Goal: Find specific page/section: Find specific page/section

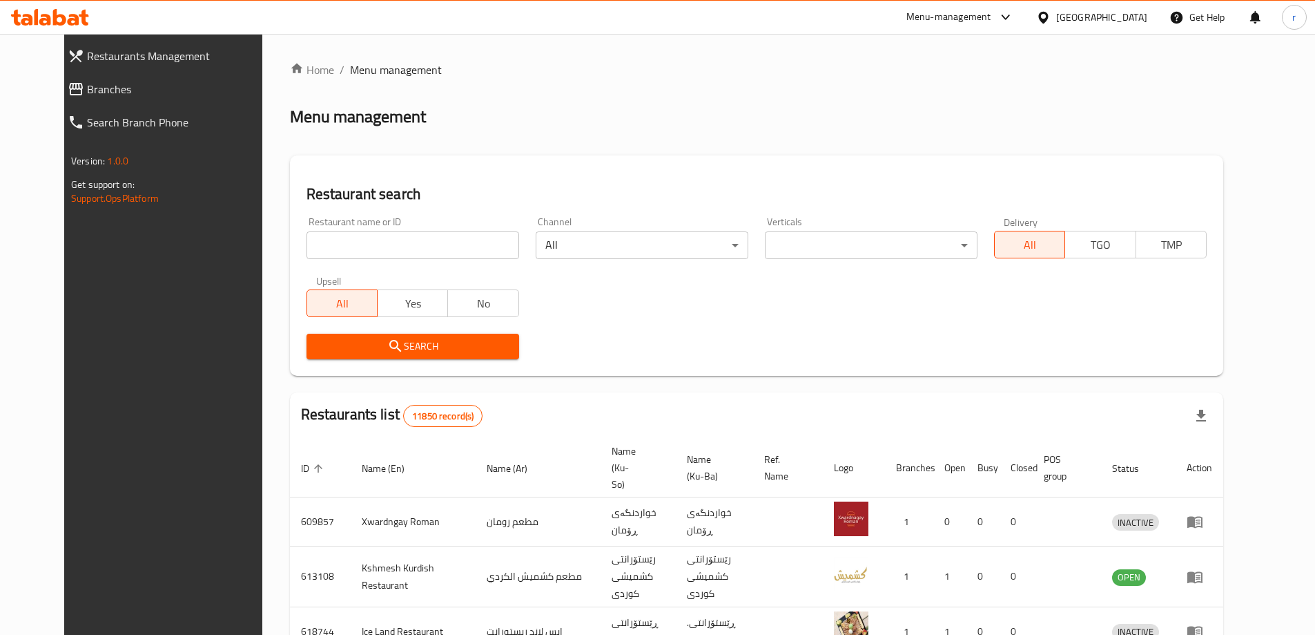
click at [421, 239] on input "search" at bounding box center [413, 245] width 213 height 28
paste input "Jabal Aldimashqi"
type input "Jabal Aldimashqi"
click at [346, 342] on span "Search" at bounding box center [413, 346] width 191 height 17
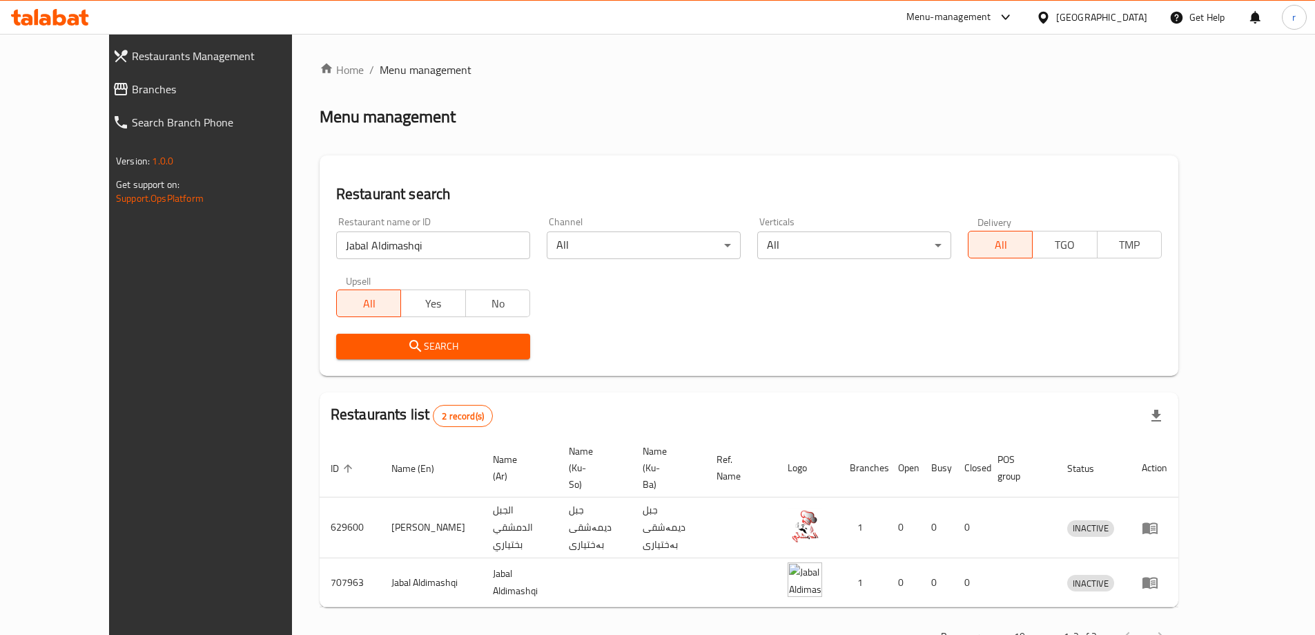
click at [132, 93] on span "Branches" at bounding box center [225, 89] width 186 height 17
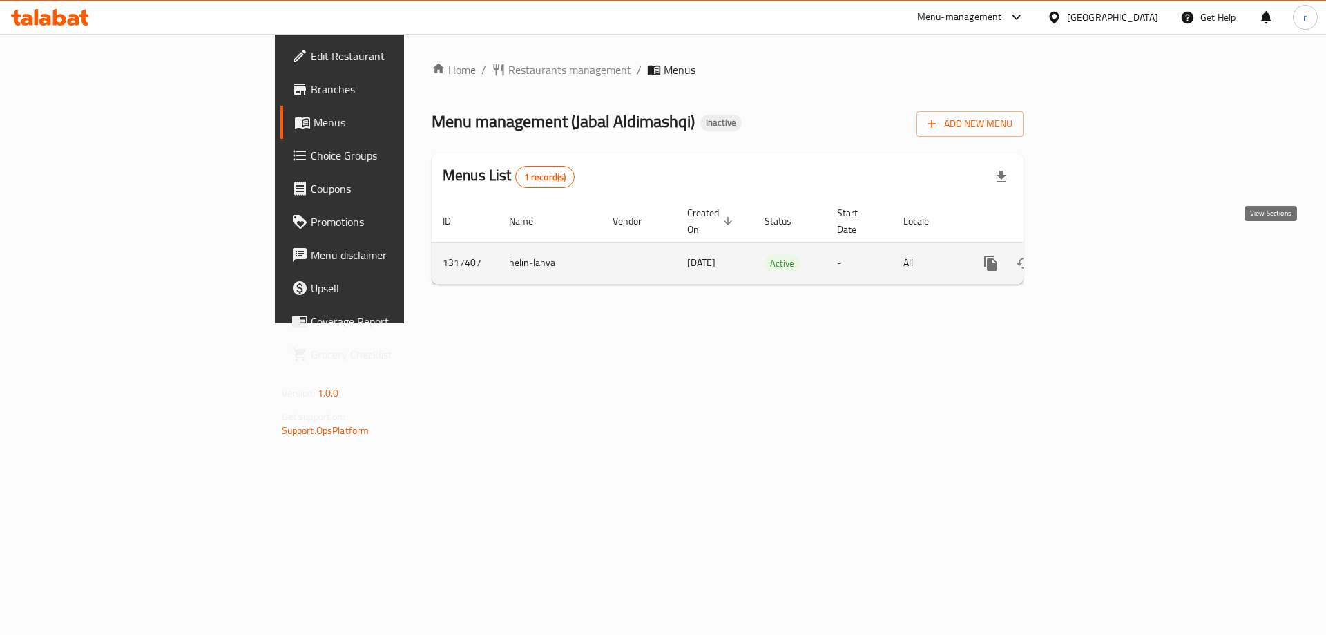
click at [1096, 257] on icon "enhanced table" at bounding box center [1090, 263] width 12 height 12
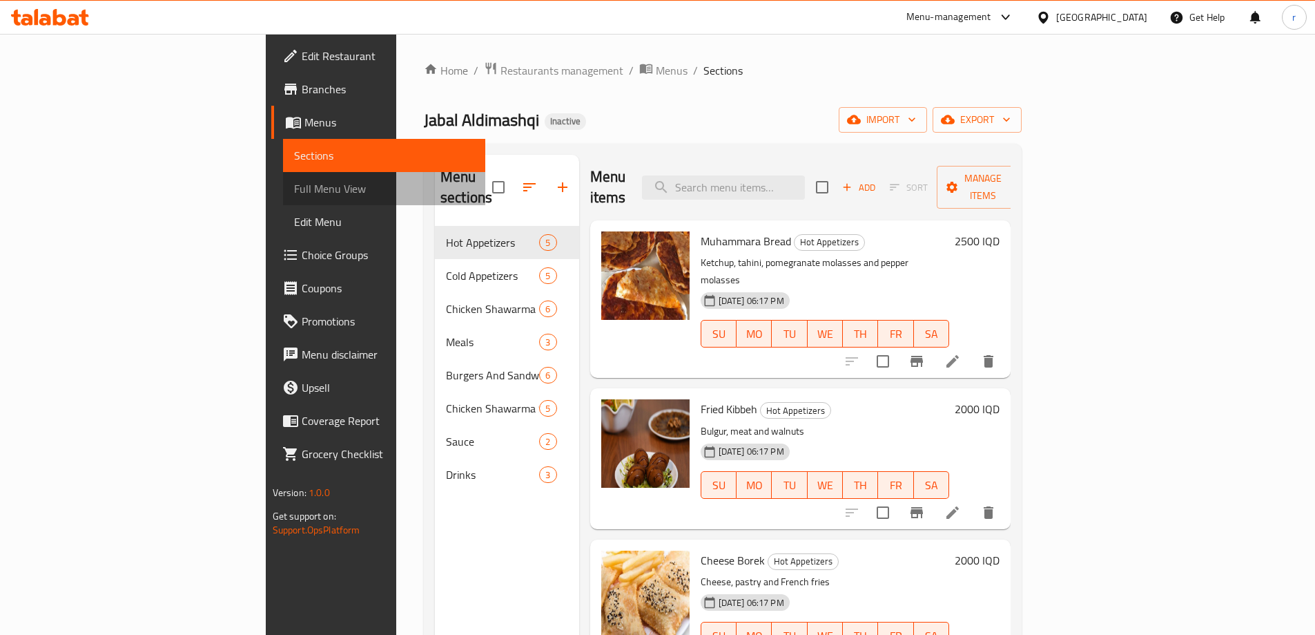
click at [294, 193] on span "Full Menu View" at bounding box center [384, 188] width 180 height 17
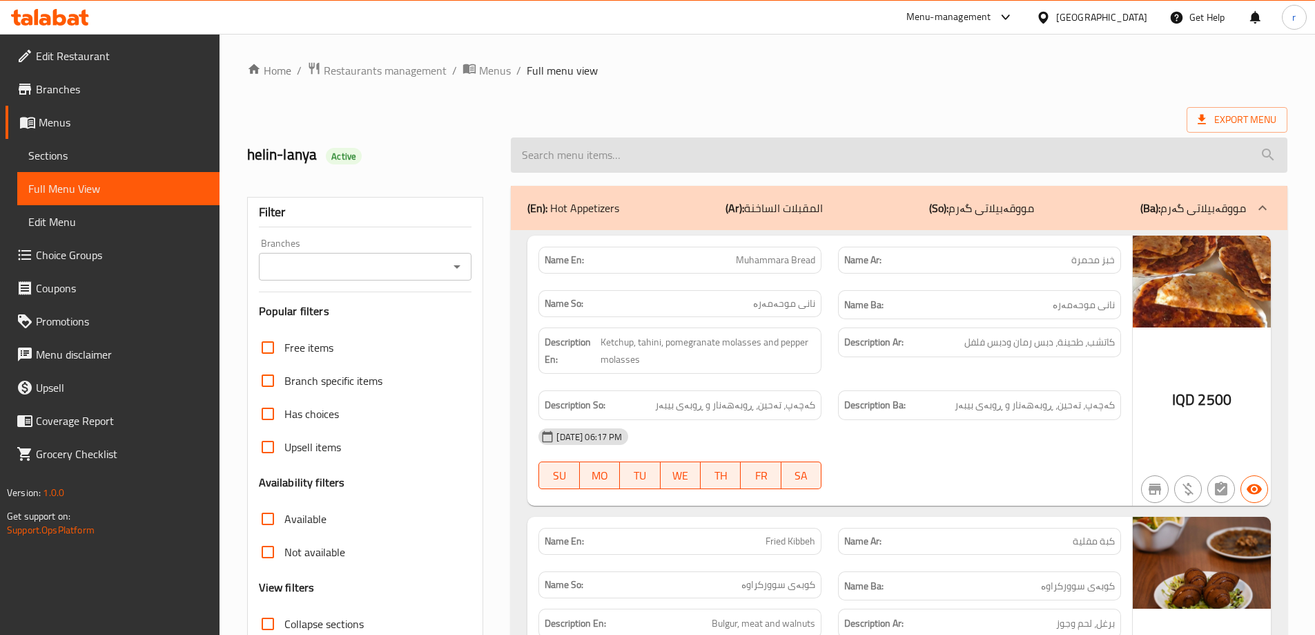
click at [723, 161] on input "search" at bounding box center [899, 154] width 777 height 35
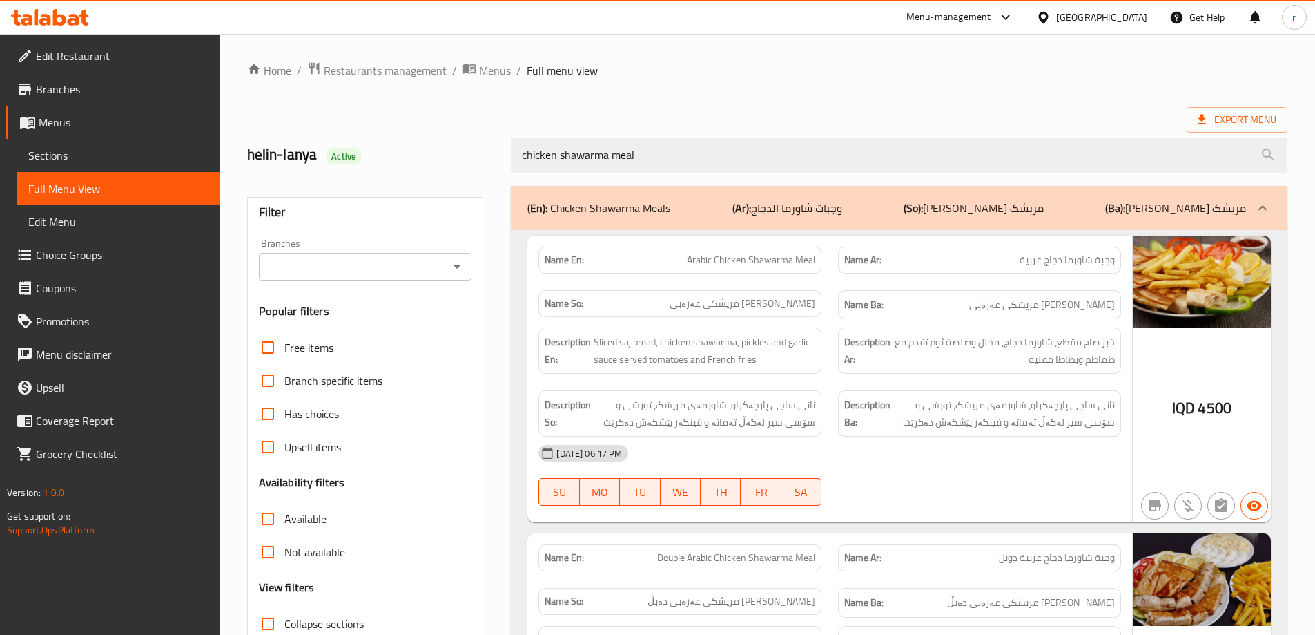
drag, startPoint x: 638, startPoint y: 156, endPoint x: 412, endPoint y: 144, distance: 226.1
click at [412, 144] on div "helin-lanya Active chicken shawarma meal" at bounding box center [767, 154] width 1057 height 61
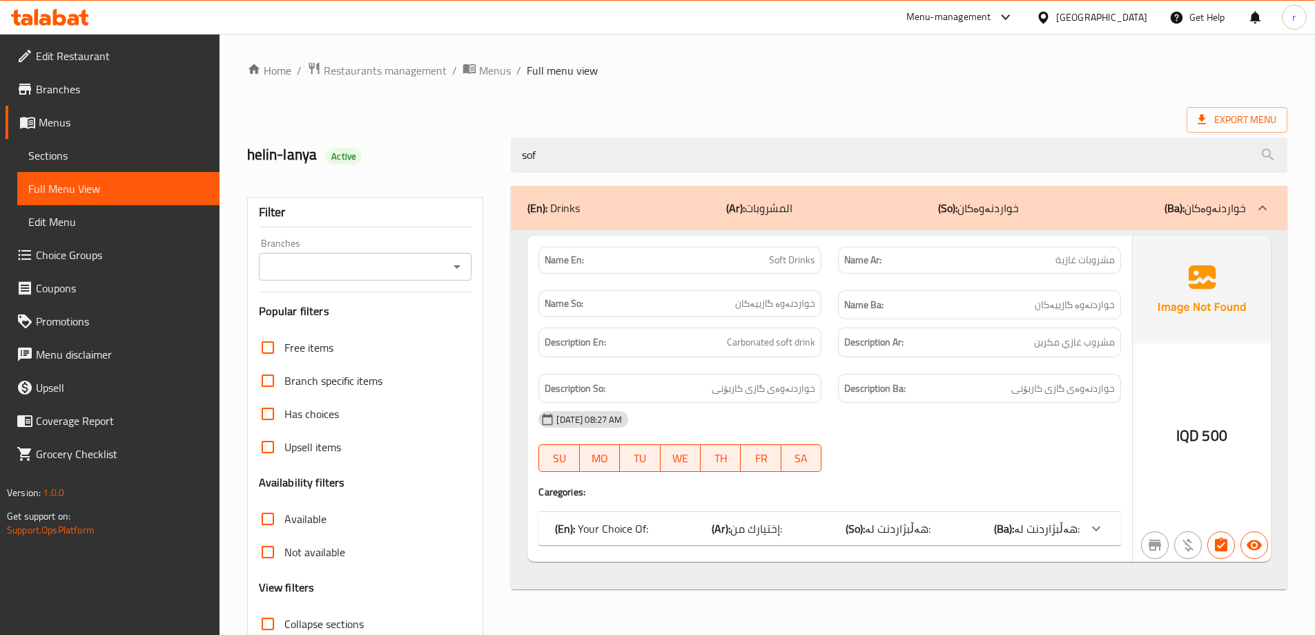
type input "sof"
drag, startPoint x: 714, startPoint y: 525, endPoint x: 706, endPoint y: 511, distance: 15.8
click at [714, 525] on b "(Ar):" at bounding box center [721, 528] width 19 height 21
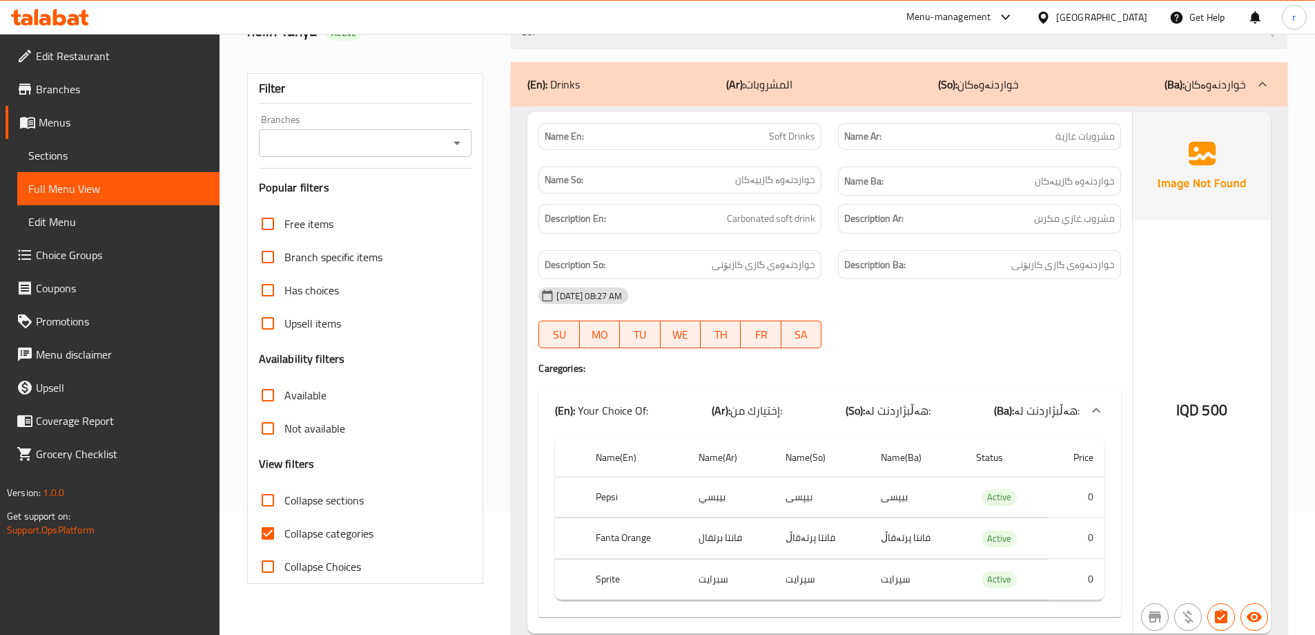
scroll to position [177, 0]
